Goal: Task Accomplishment & Management: Manage account settings

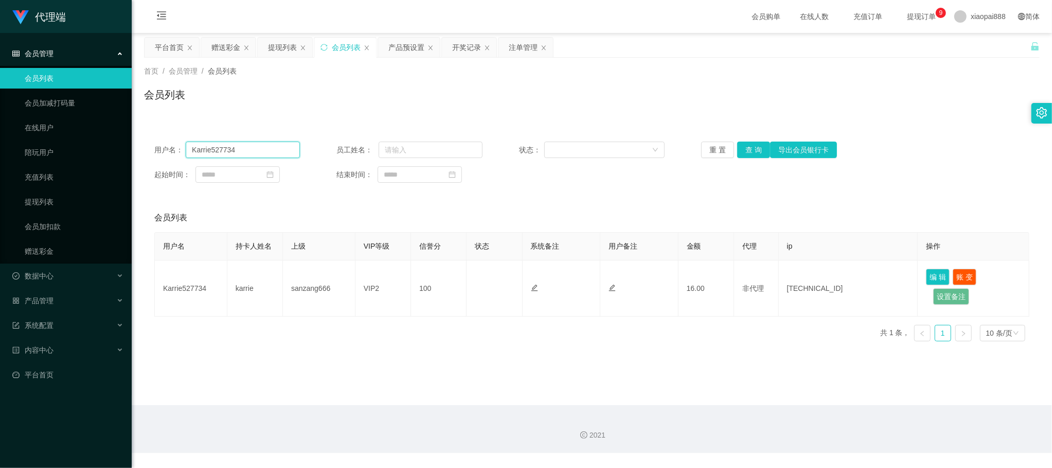
click at [259, 147] on input "Karrie527734" at bounding box center [243, 150] width 114 height 16
paste input "Chelliah"
type input "Chelliah"
click at [751, 148] on button "查 询" at bounding box center [753, 150] width 33 height 16
click at [740, 146] on button "查 询" at bounding box center [753, 150] width 33 height 16
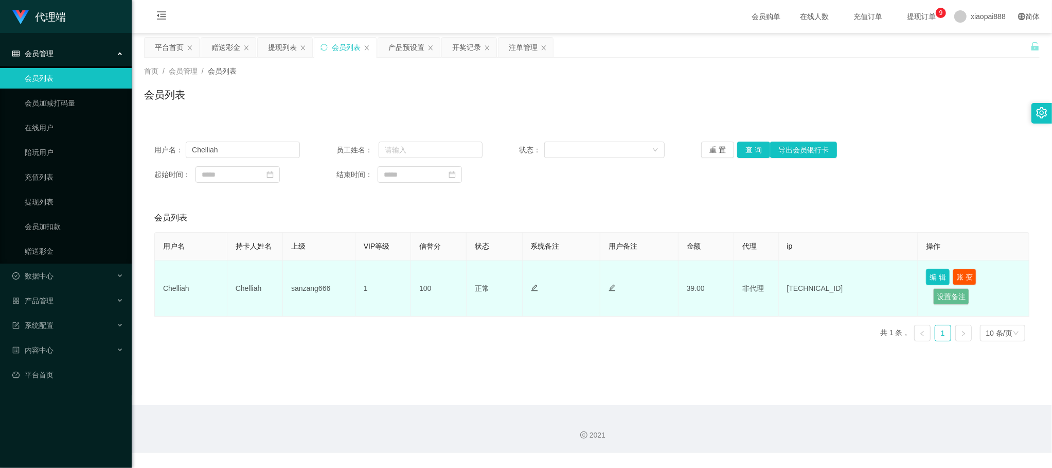
click at [929, 274] on button "编 辑" at bounding box center [938, 277] width 24 height 16
type input "Chelliah"
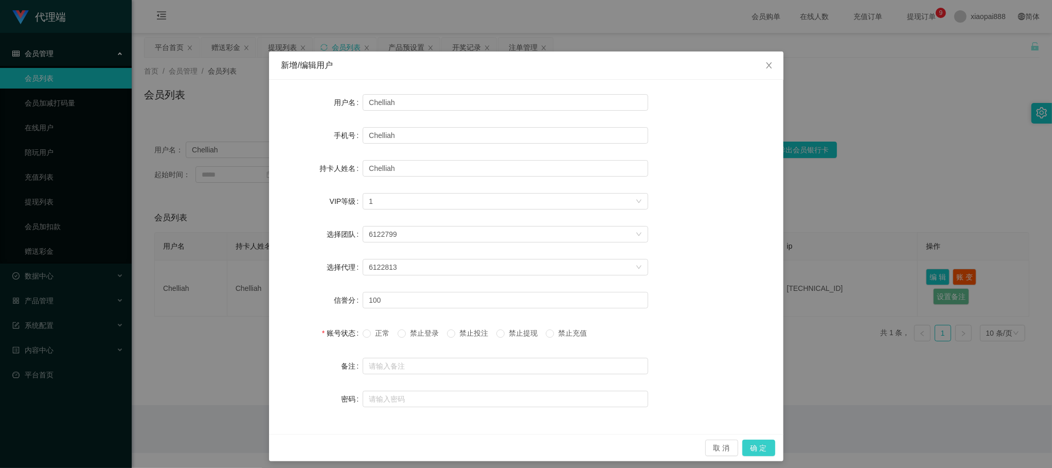
click at [751, 445] on button "确 定" at bounding box center [759, 447] width 33 height 16
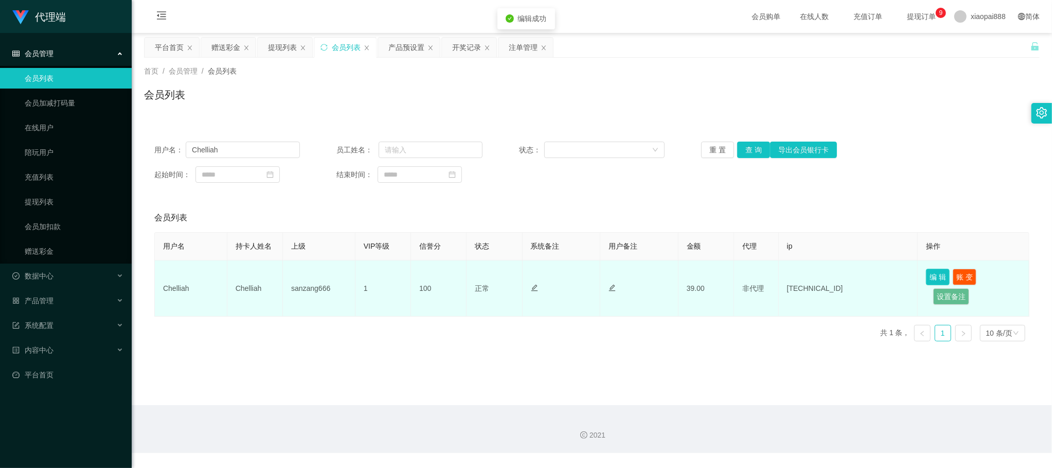
click at [927, 278] on button "编 辑" at bounding box center [938, 277] width 24 height 16
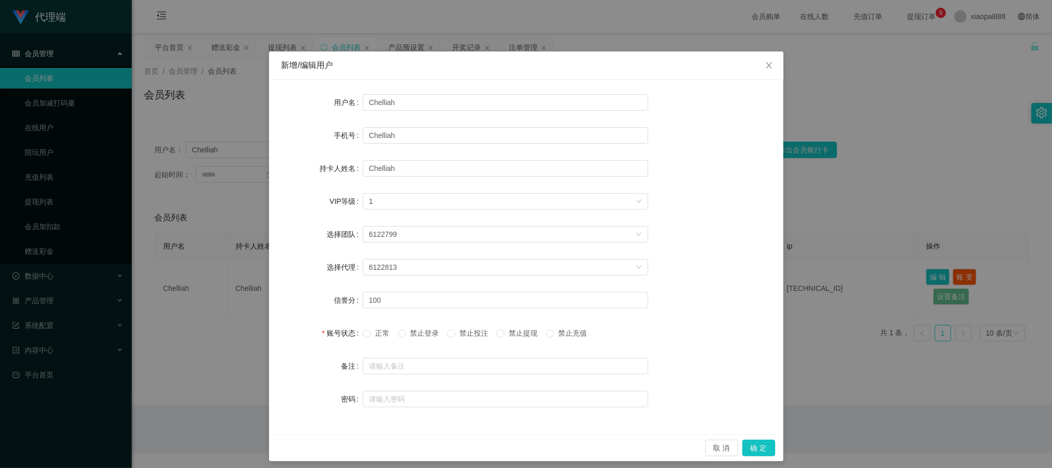
drag, startPoint x: 896, startPoint y: 215, endPoint x: 899, endPoint y: 208, distance: 7.2
click at [896, 214] on div "新增/编辑用户 用户名 Chelliah 手机号 [PERSON_NAME] 持卡人姓名 [PERSON_NAME] VIP等级 选择VIP等级 1 选择团队…" at bounding box center [526, 234] width 1052 height 468
